Goal: Information Seeking & Learning: Learn about a topic

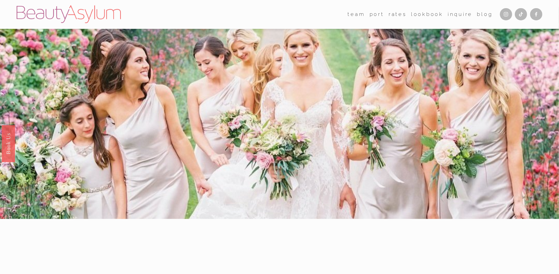
click at [396, 17] on link "Rates" at bounding box center [398, 14] width 18 height 10
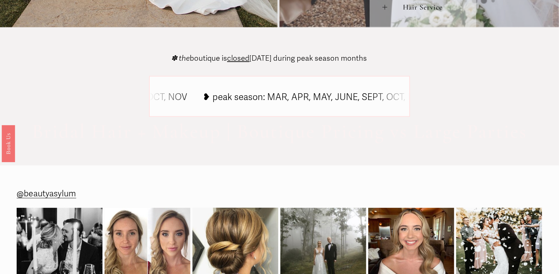
scroll to position [306, 0]
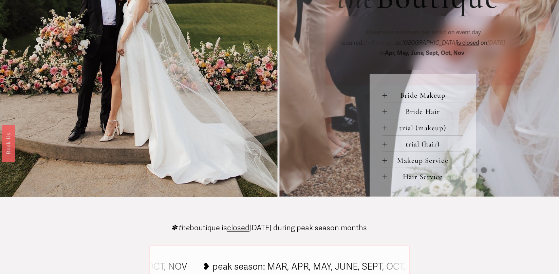
click at [416, 100] on span "Bride Makeup" at bounding box center [426, 95] width 76 height 9
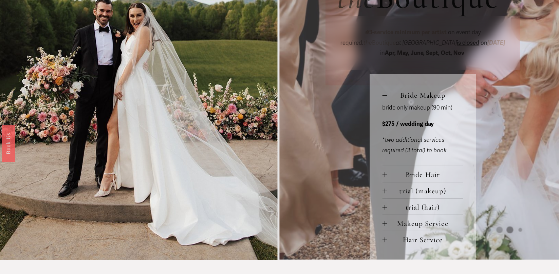
click at [413, 174] on span "Bride Hair" at bounding box center [426, 175] width 76 height 9
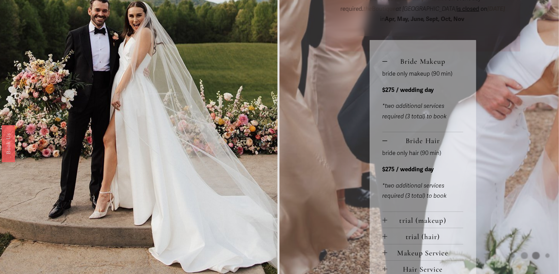
scroll to position [374, 0]
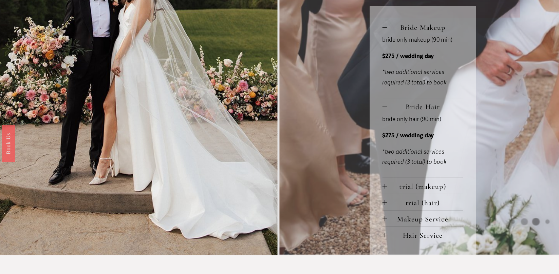
click at [425, 191] on span "trial (makeup)" at bounding box center [426, 186] width 76 height 9
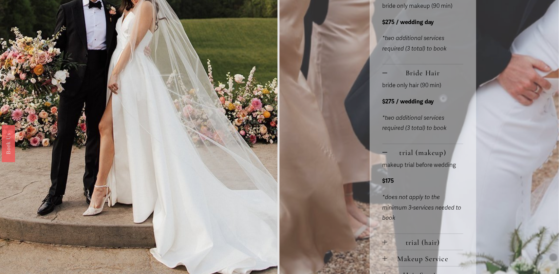
scroll to position [442, 0]
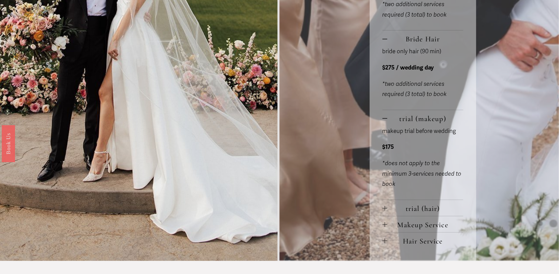
click at [419, 208] on span "trial (hair)" at bounding box center [426, 208] width 76 height 9
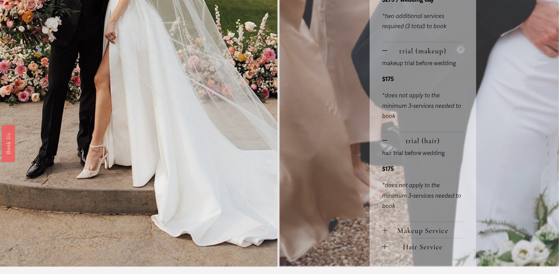
scroll to position [577, 0]
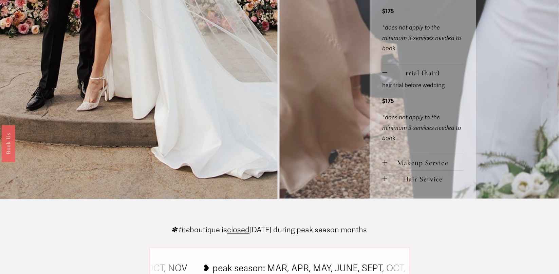
click at [434, 167] on span "Makeup Service" at bounding box center [426, 163] width 76 height 9
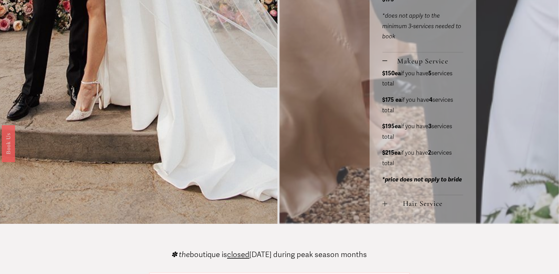
scroll to position [747, 0]
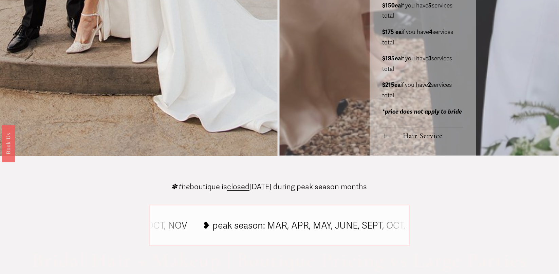
click at [432, 139] on span "Hair Service" at bounding box center [426, 136] width 76 height 9
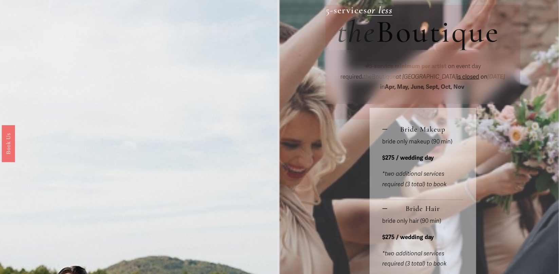
scroll to position [306, 0]
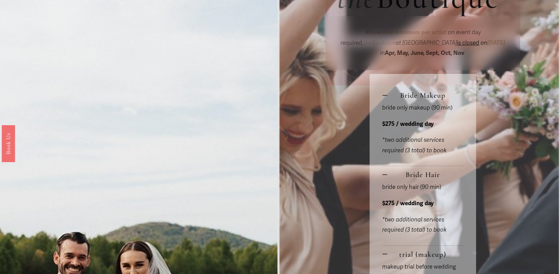
drag, startPoint x: 403, startPoint y: 95, endPoint x: 443, endPoint y: 145, distance: 63.5
click at [441, 143] on li "Bride Makeup bride only makeup (90 min) $275 / wedding day *two additional serv…" at bounding box center [423, 126] width 81 height 79
drag, startPoint x: 449, startPoint y: 151, endPoint x: 400, endPoint y: 98, distance: 72.4
click at [400, 98] on li "Bride Makeup bride only makeup (90 min) $275 / wedding day *two additional serv…" at bounding box center [423, 126] width 81 height 79
copy li "Bride Makeup bride only makeup (90 min) $275 / wedding day *two additional serv…"
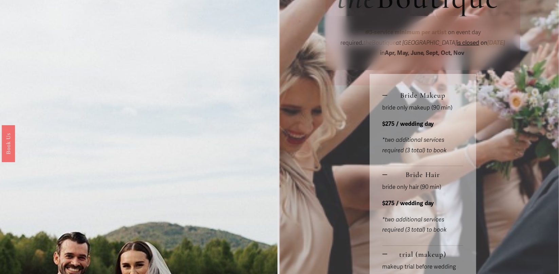
scroll to position [340, 0]
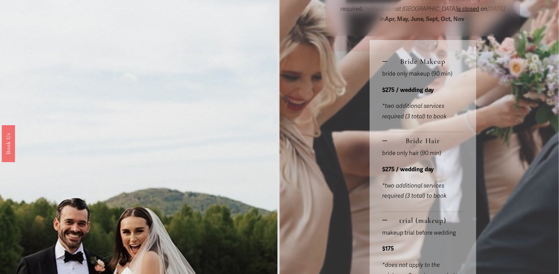
drag, startPoint x: 453, startPoint y: 200, endPoint x: 405, endPoint y: 143, distance: 74.0
click at [405, 143] on li "Bride Hair bride only hair (90 min) $275 / wedding day *two additional services…" at bounding box center [423, 171] width 81 height 79
copy li "Bride Hair bride only hair (90 min) $275 / wedding day *two additional services…"
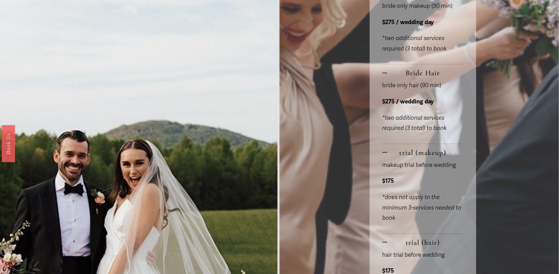
scroll to position [442, 0]
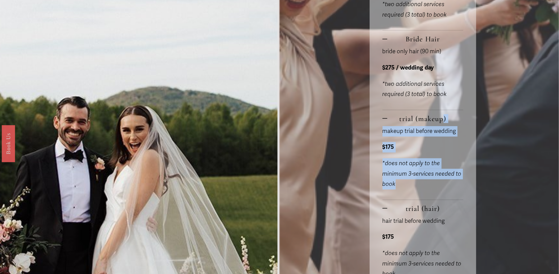
drag, startPoint x: 401, startPoint y: 191, endPoint x: 392, endPoint y: 118, distance: 73.6
click at [392, 118] on li "trial (makeup) makeup trial before wedding $175 *does not apply to the minimum …" at bounding box center [423, 155] width 81 height 90
copy li "trial (makeup) makeup trial before wedding $175 *does not apply to the minimum …"
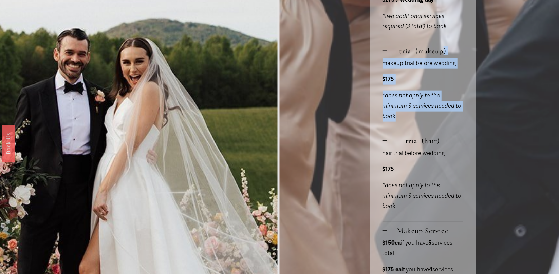
scroll to position [543, 0]
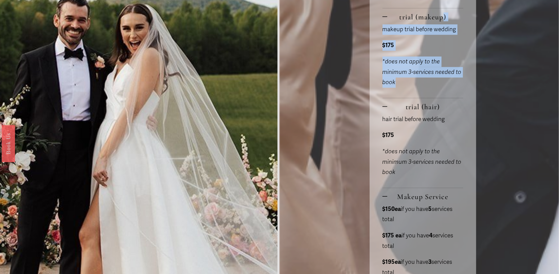
drag, startPoint x: 404, startPoint y: 177, endPoint x: 403, endPoint y: 110, distance: 66.9
click at [403, 110] on li "trial (hair) hair trial before wedding $175 *does not apply to the minimum 3-se…" at bounding box center [423, 144] width 81 height 90
copy li "trial (hair) hair trial before wedding $175 *does not apply to the minimum 3-se…"
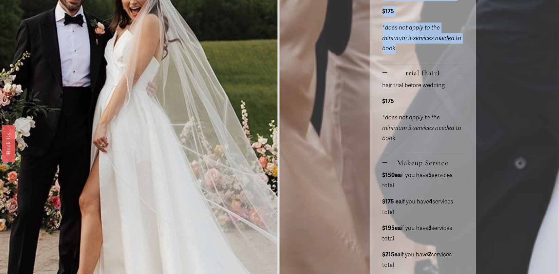
click at [417, 111] on div "hair trial before wedding $175 *does not apply to the minimum 3-services needed…" at bounding box center [423, 118] width 81 height 74
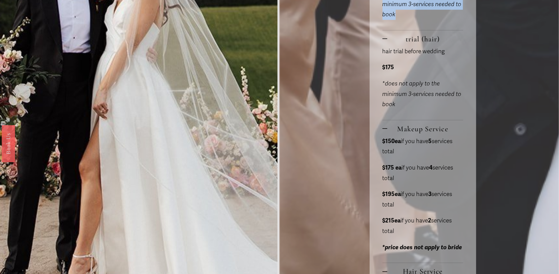
click at [417, 109] on p "*does not apply to the minimum 3-services needed to book" at bounding box center [423, 94] width 81 height 31
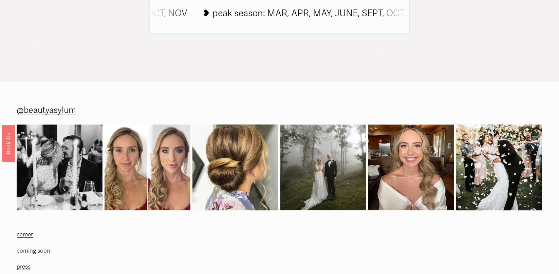
scroll to position [985, 0]
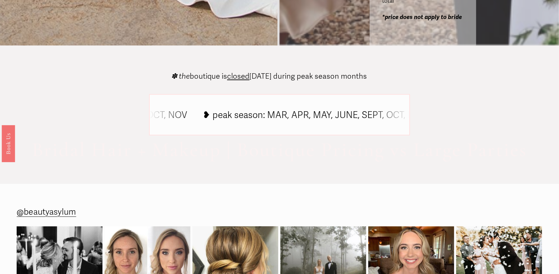
drag, startPoint x: 182, startPoint y: 78, endPoint x: 396, endPoint y: 77, distance: 214.7
click at [396, 77] on div "✽ the boutique is closed on Saturday during peak season months Bridal Hair + Ma…" at bounding box center [279, 115] width 559 height 102
copy p "he boutique is closed on Saturday during peak season months"
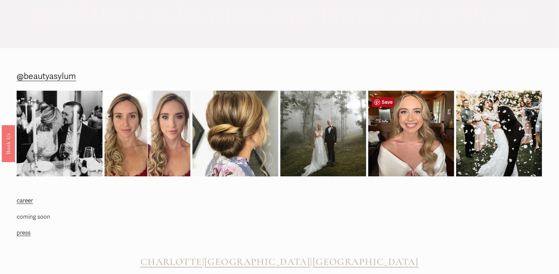
scroll to position [1169, 0]
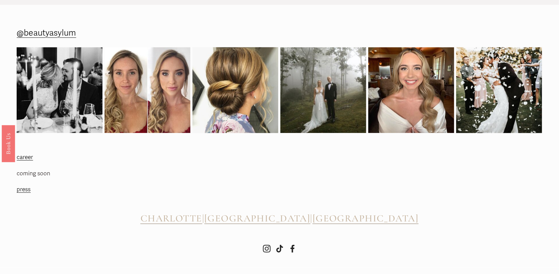
click at [195, 219] on span "CHARLOTTE" at bounding box center [172, 219] width 62 height 12
